Goal: Information Seeking & Learning: Learn about a topic

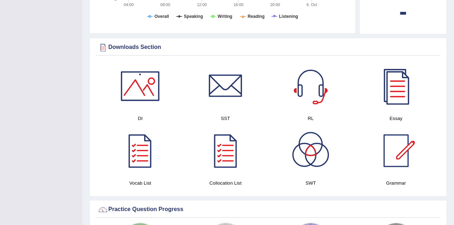
scroll to position [333, 0]
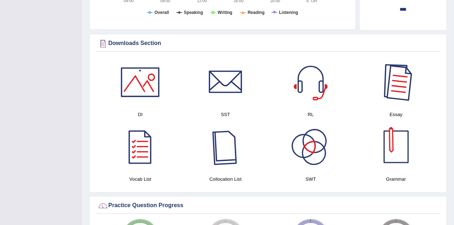
click at [402, 85] on div at bounding box center [396, 82] width 50 height 50
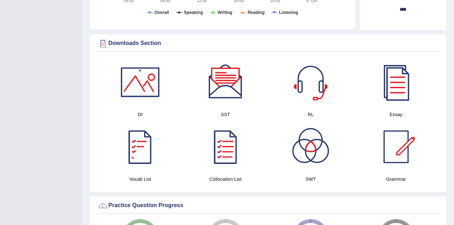
click at [139, 139] on div at bounding box center [140, 147] width 50 height 50
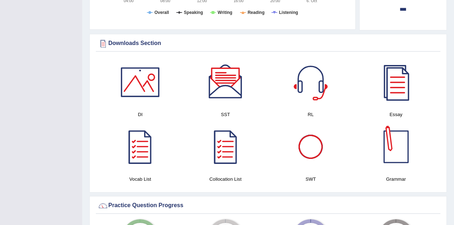
click at [384, 154] on div at bounding box center [396, 147] width 50 height 50
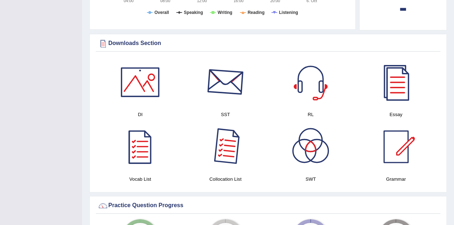
click at [221, 132] on div at bounding box center [226, 147] width 50 height 50
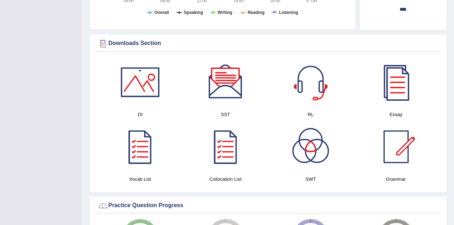
click at [140, 69] on div at bounding box center [140, 82] width 50 height 50
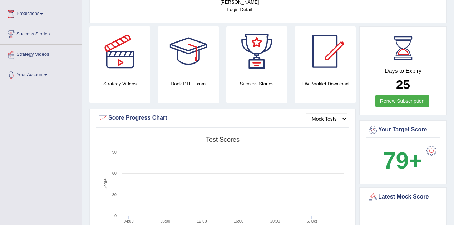
scroll to position [96, 0]
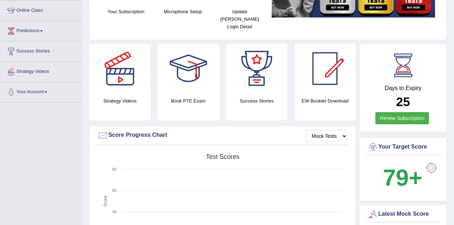
click at [189, 68] on div at bounding box center [188, 69] width 50 height 50
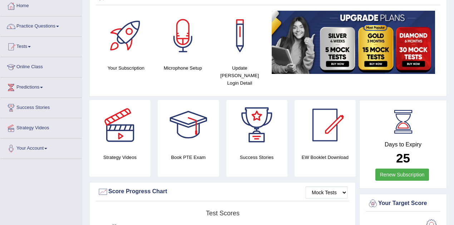
scroll to position [24, 0]
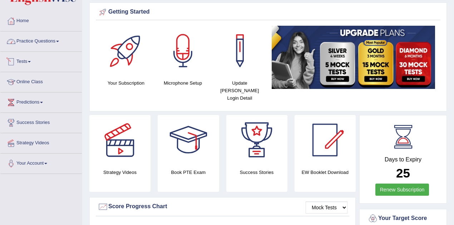
click at [55, 41] on link "Practice Questions" at bounding box center [40, 40] width 81 height 18
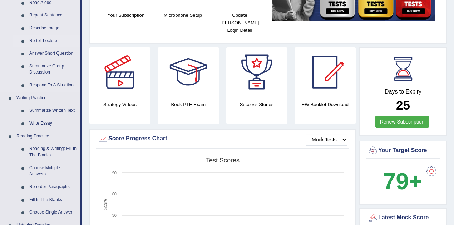
scroll to position [96, 0]
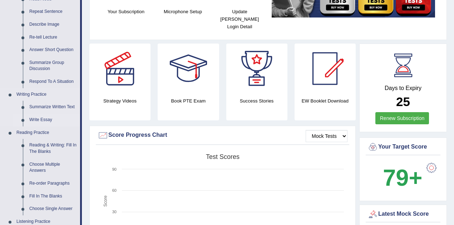
click at [44, 120] on link "Write Essay" at bounding box center [53, 120] width 54 height 13
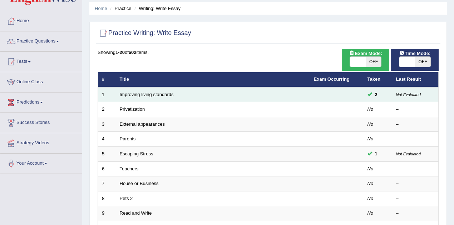
scroll to position [24, 0]
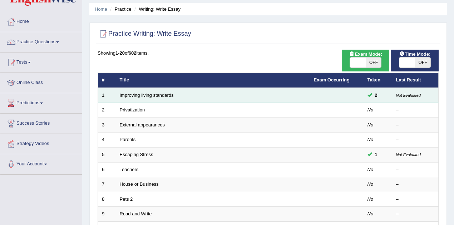
click at [368, 93] on span at bounding box center [369, 95] width 5 height 5
click at [168, 94] on link "Improving living standards" at bounding box center [147, 95] width 54 height 5
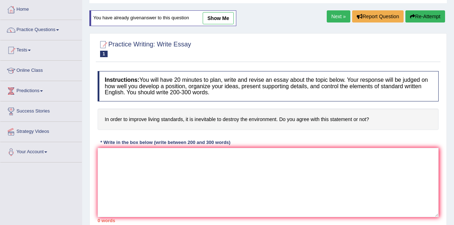
scroll to position [7, 0]
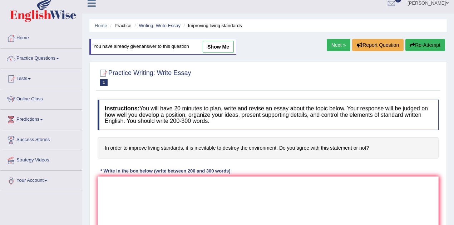
click at [227, 49] on link "show me" at bounding box center [218, 47] width 31 height 12
type textarea "One of the most important trends in today's world is the massive increase in th…"
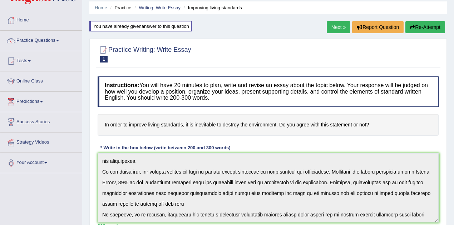
scroll to position [0, 0]
